Goal: Check status: Check status

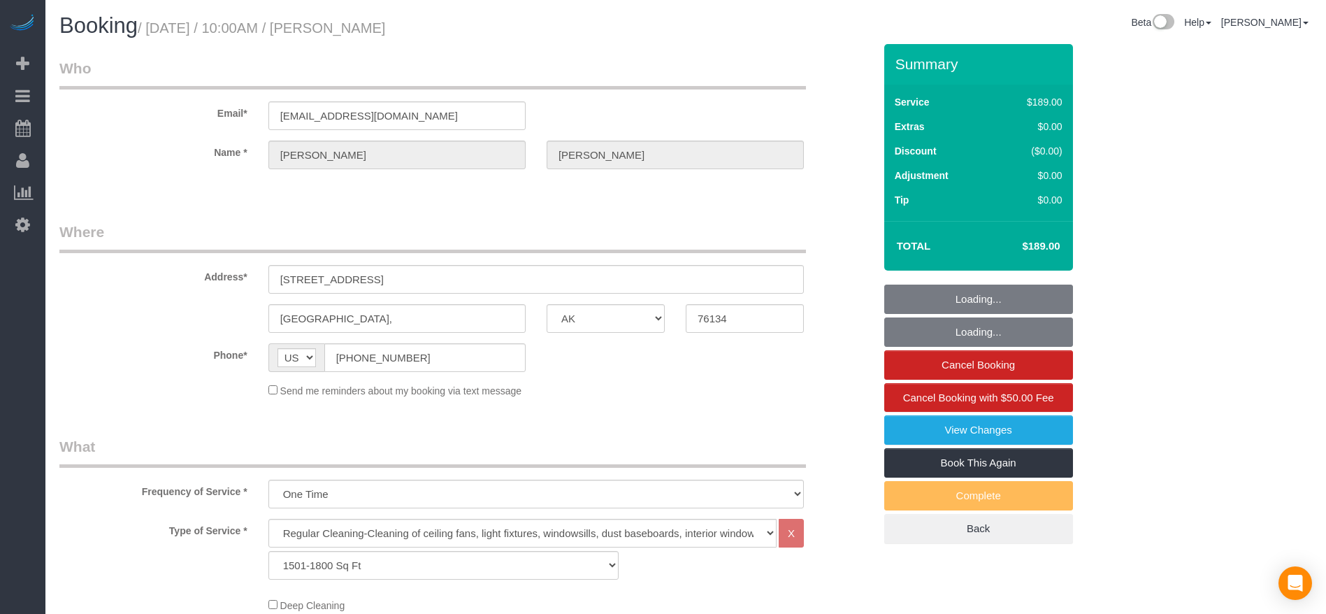
select select "[GEOGRAPHIC_DATA]"
select select "3"
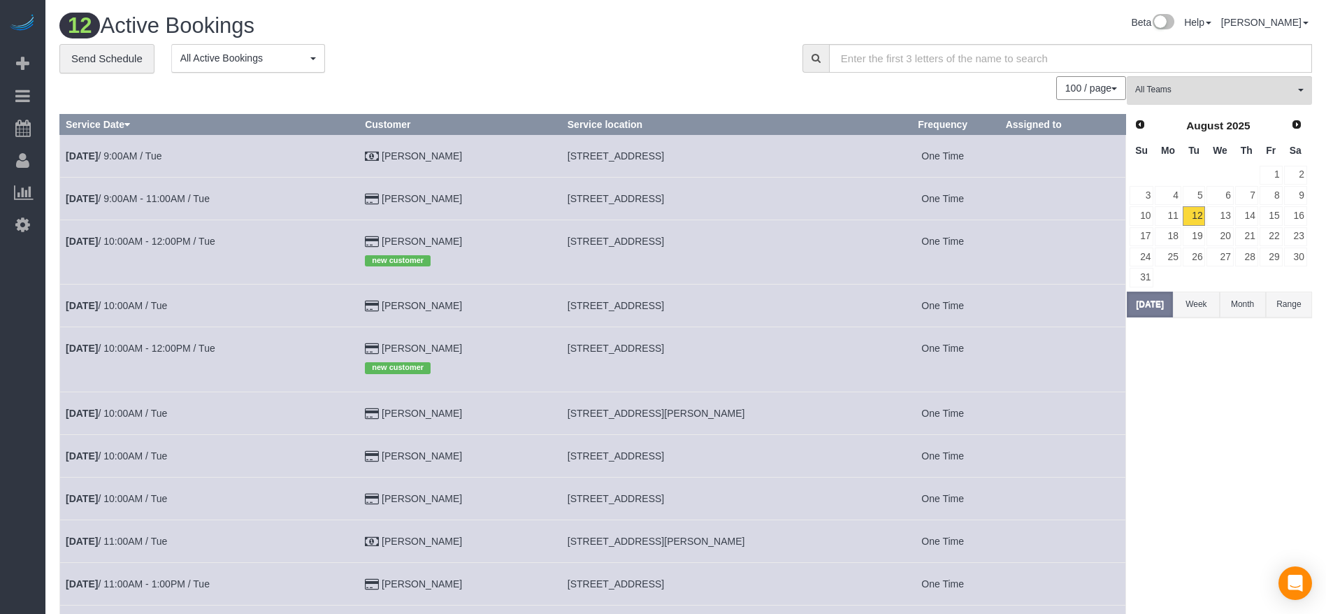
drag, startPoint x: 566, startPoint y: 457, endPoint x: 768, endPoint y: 464, distance: 201.5
click at [768, 464] on td "[STREET_ADDRESS]" at bounding box center [723, 455] width 324 height 43
copy span "[STREET_ADDRESS]"
click at [1166, 299] on button "[DATE]" at bounding box center [1150, 305] width 46 height 26
drag, startPoint x: 565, startPoint y: 243, endPoint x: 775, endPoint y: 241, distance: 209.8
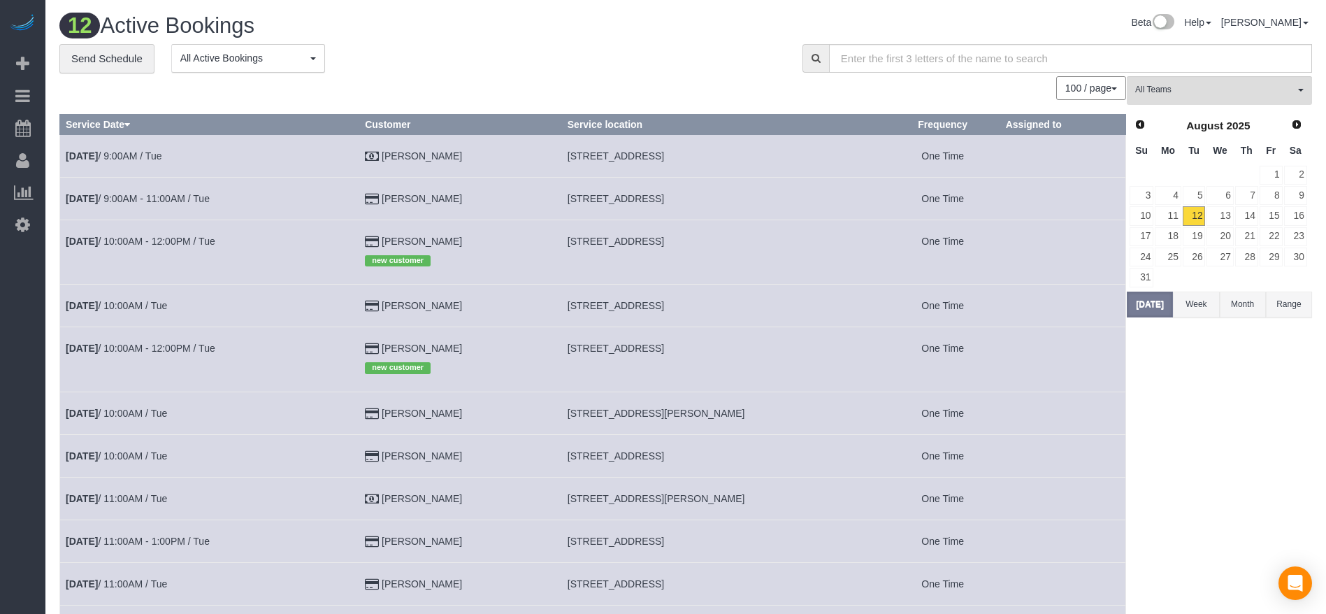
click at [775, 241] on td "[STREET_ADDRESS]" at bounding box center [723, 252] width 324 height 64
copy span "[STREET_ADDRESS]"
click at [116, 240] on link "[DATE] 10:00AM - 12:00PM / Tue" at bounding box center [141, 241] width 150 height 11
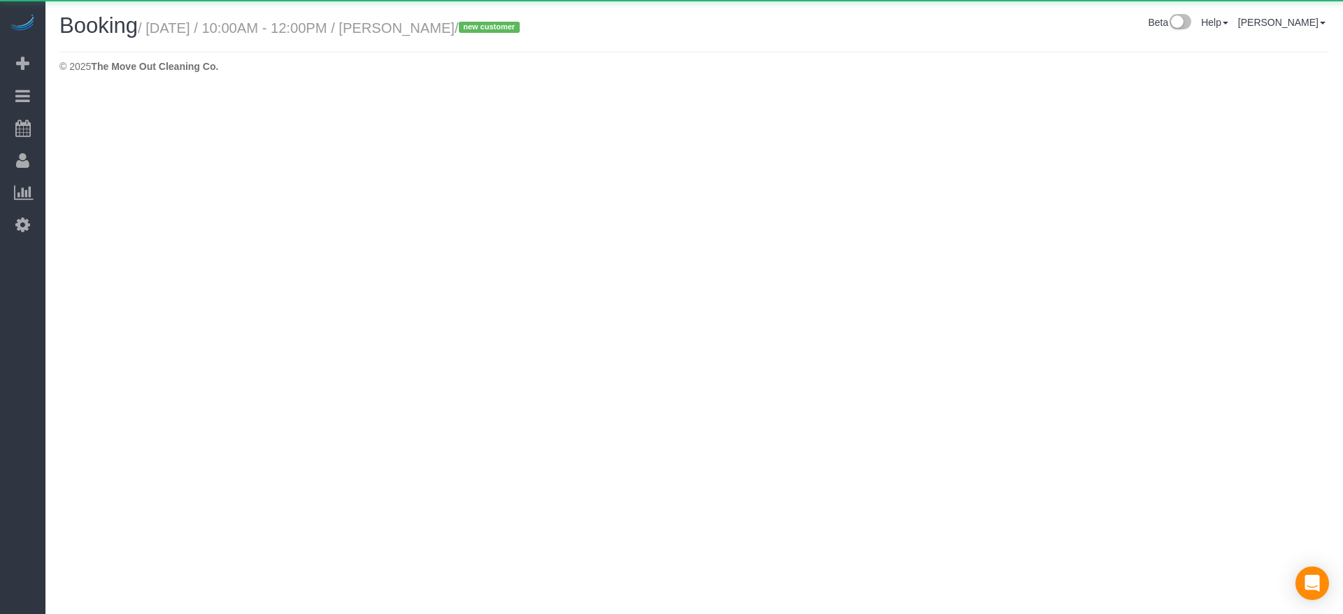
select select "[GEOGRAPHIC_DATA]"
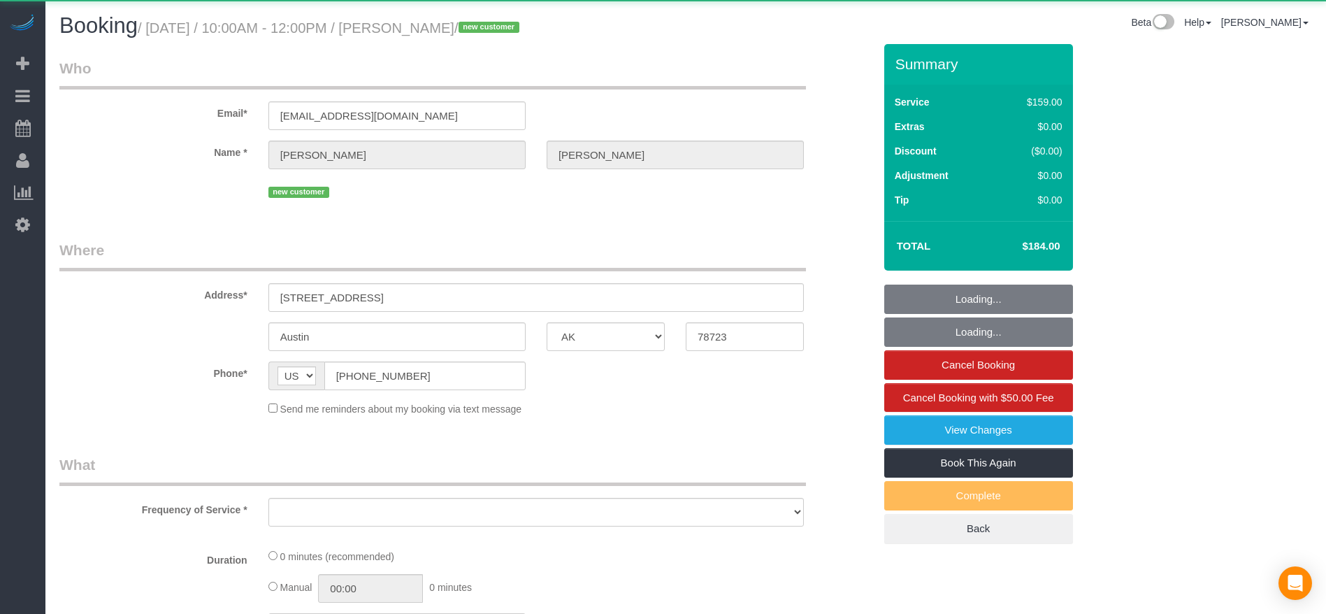
select select "object:1988"
select select "string:fspay-0caece6e-5a35-440a-b5ce-688470bc2cb3"
select select "object:2047"
select select "3"
select select "spot22"
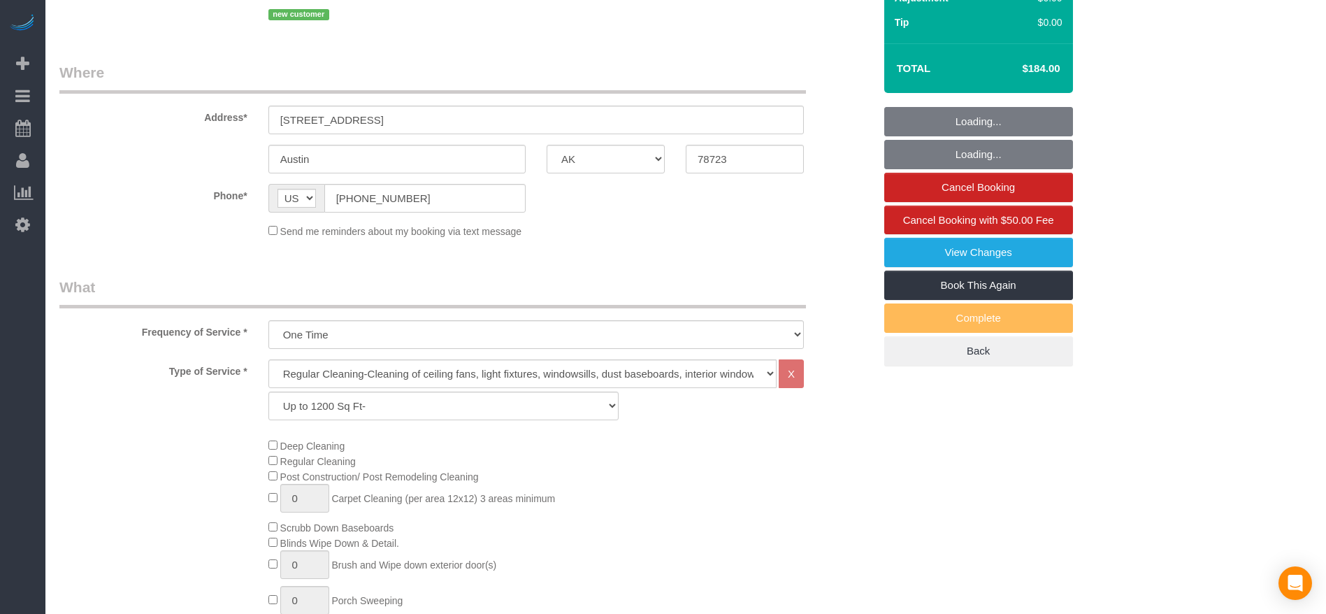
scroll to position [210, 0]
